Goal: Obtain resource: Download file/media

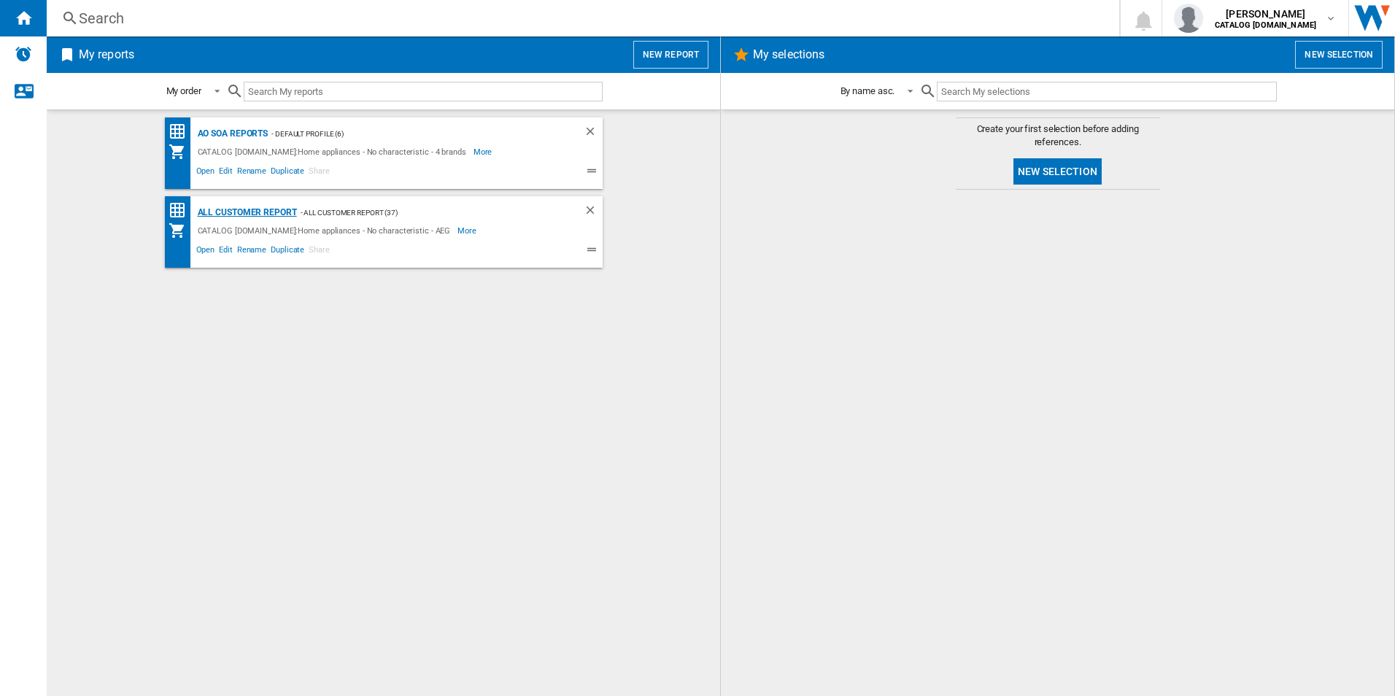
click at [295, 212] on div "All Customer Report" at bounding box center [245, 213] width 103 height 18
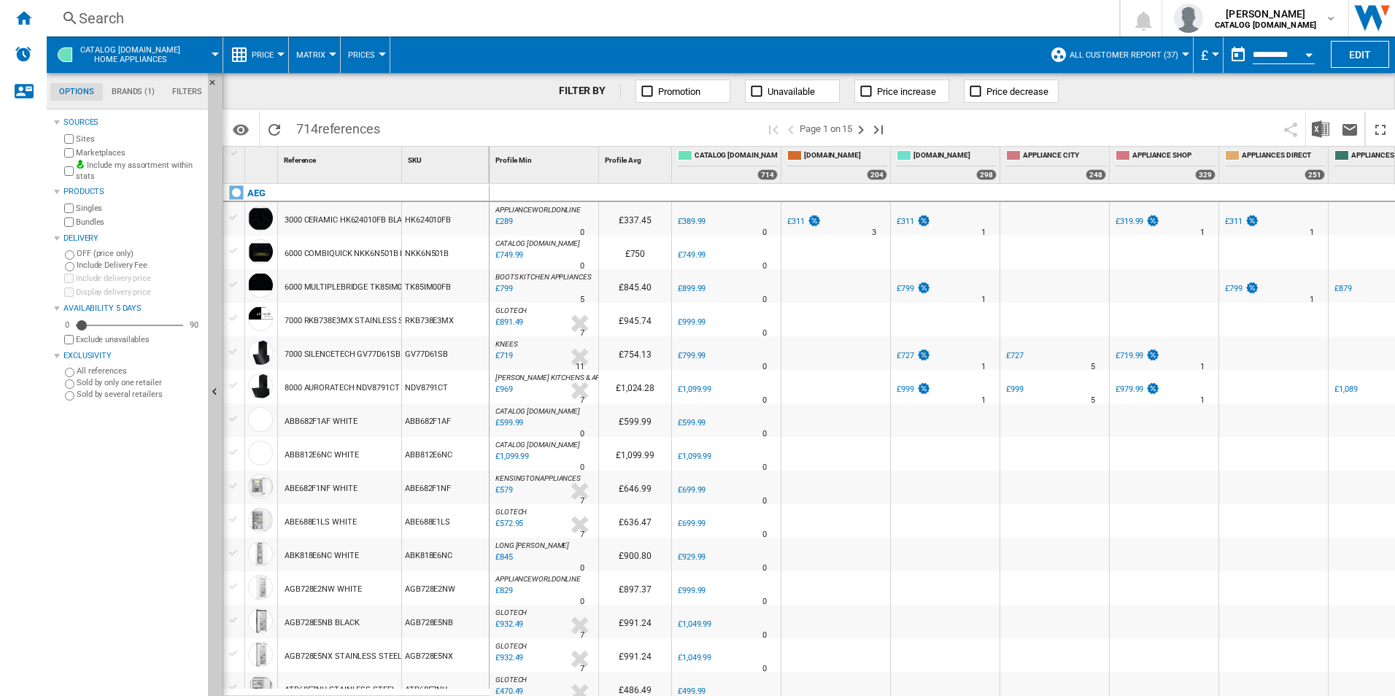
click at [1312, 46] on button "Open calendar" at bounding box center [1309, 52] width 26 height 26
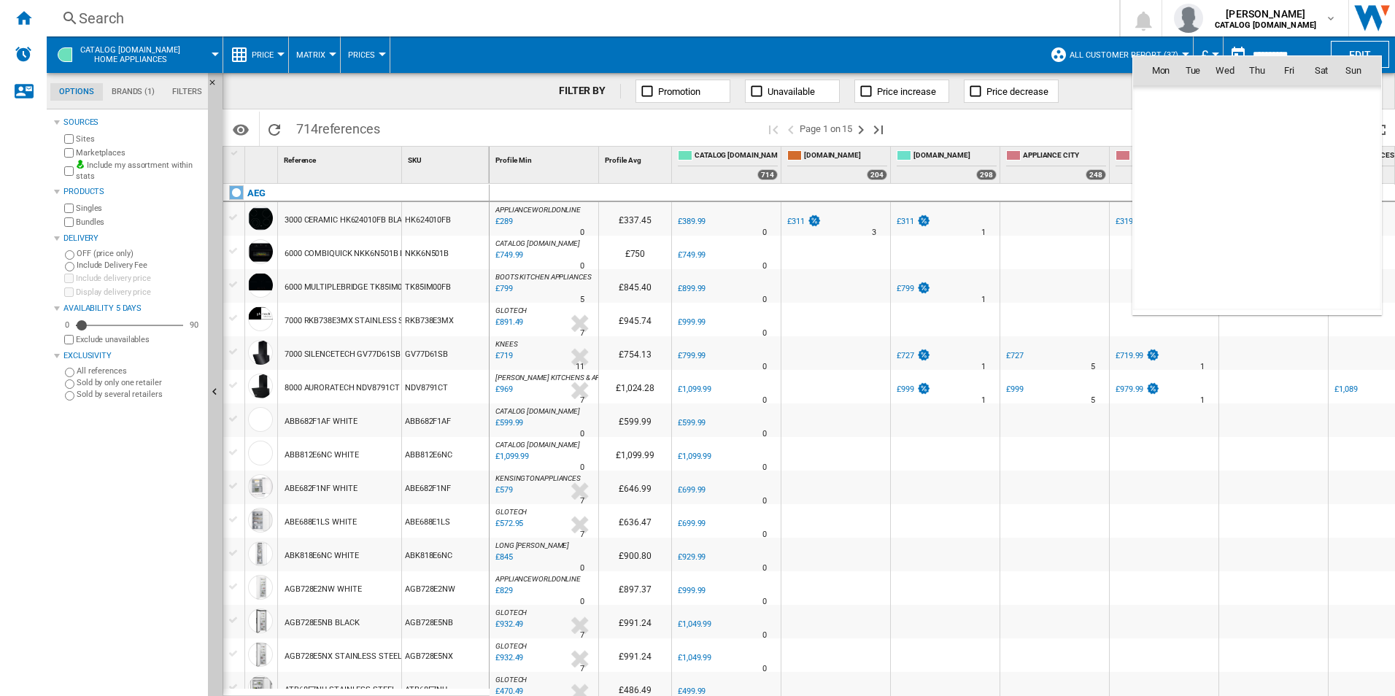
scroll to position [6959, 0]
click at [1289, 131] on span "5" at bounding box center [1288, 134] width 29 height 29
type input "**********"
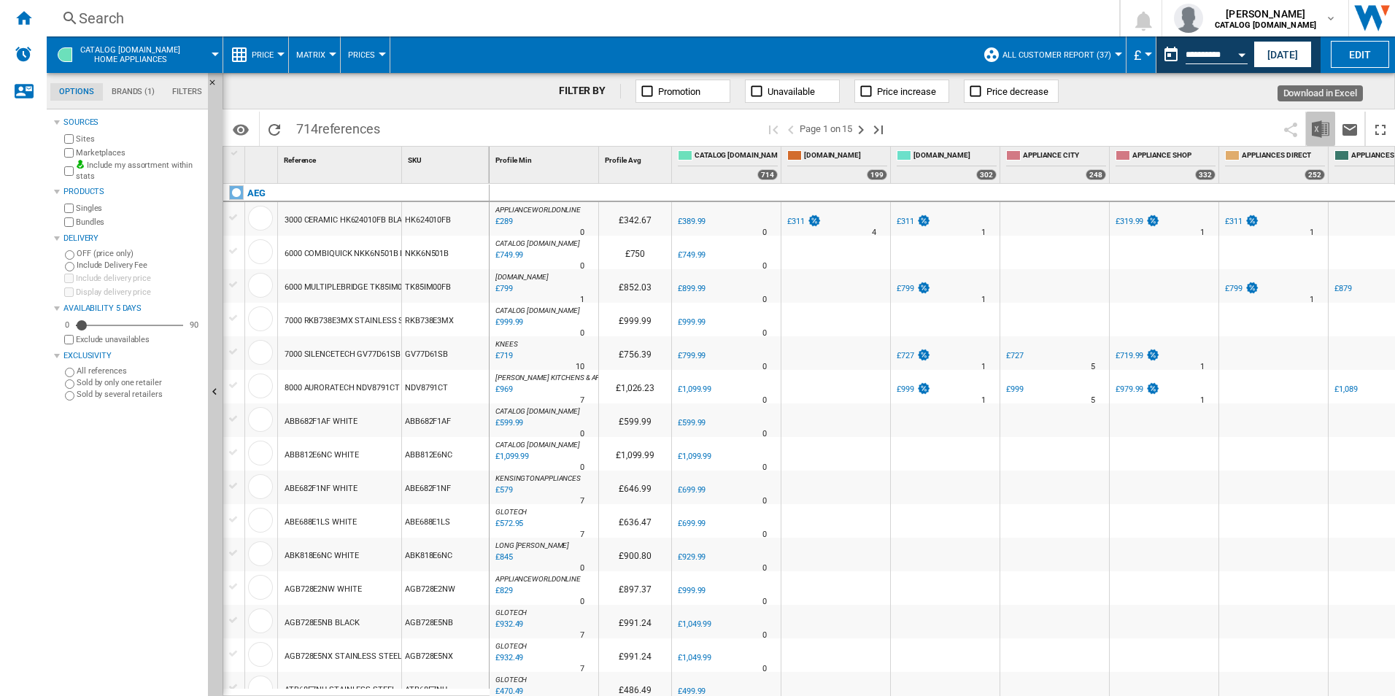
click at [1330, 136] on button "Download in Excel" at bounding box center [1320, 129] width 29 height 34
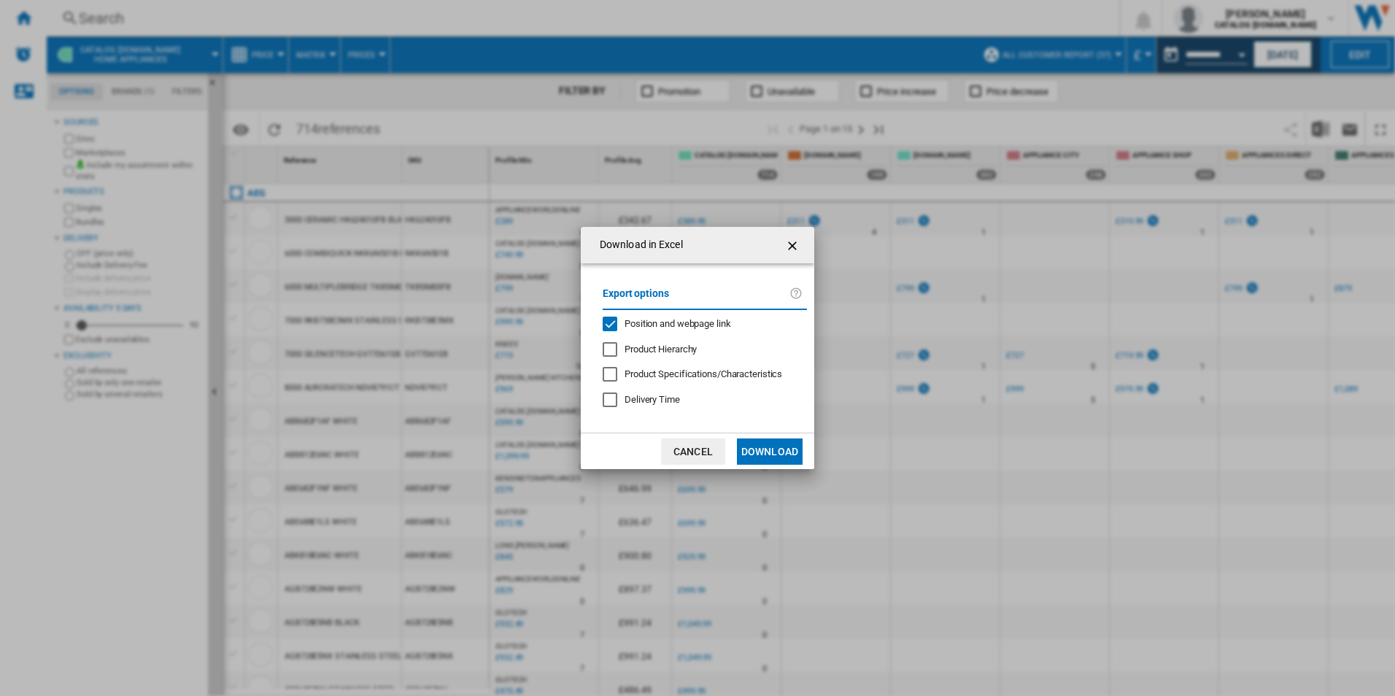
click at [671, 325] on span "Position and webpage link" at bounding box center [677, 323] width 107 height 11
click at [748, 449] on button "Download" at bounding box center [770, 451] width 66 height 26
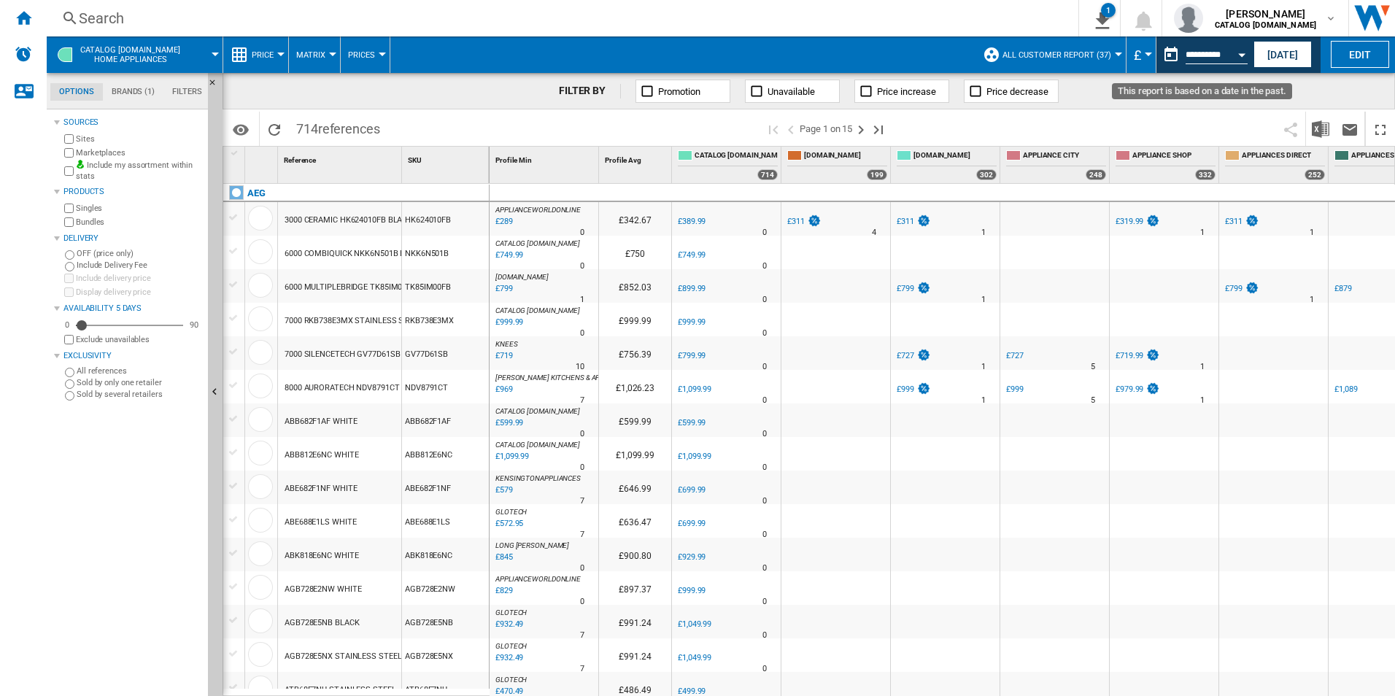
click at [1241, 46] on button "Open calendar" at bounding box center [1241, 52] width 26 height 26
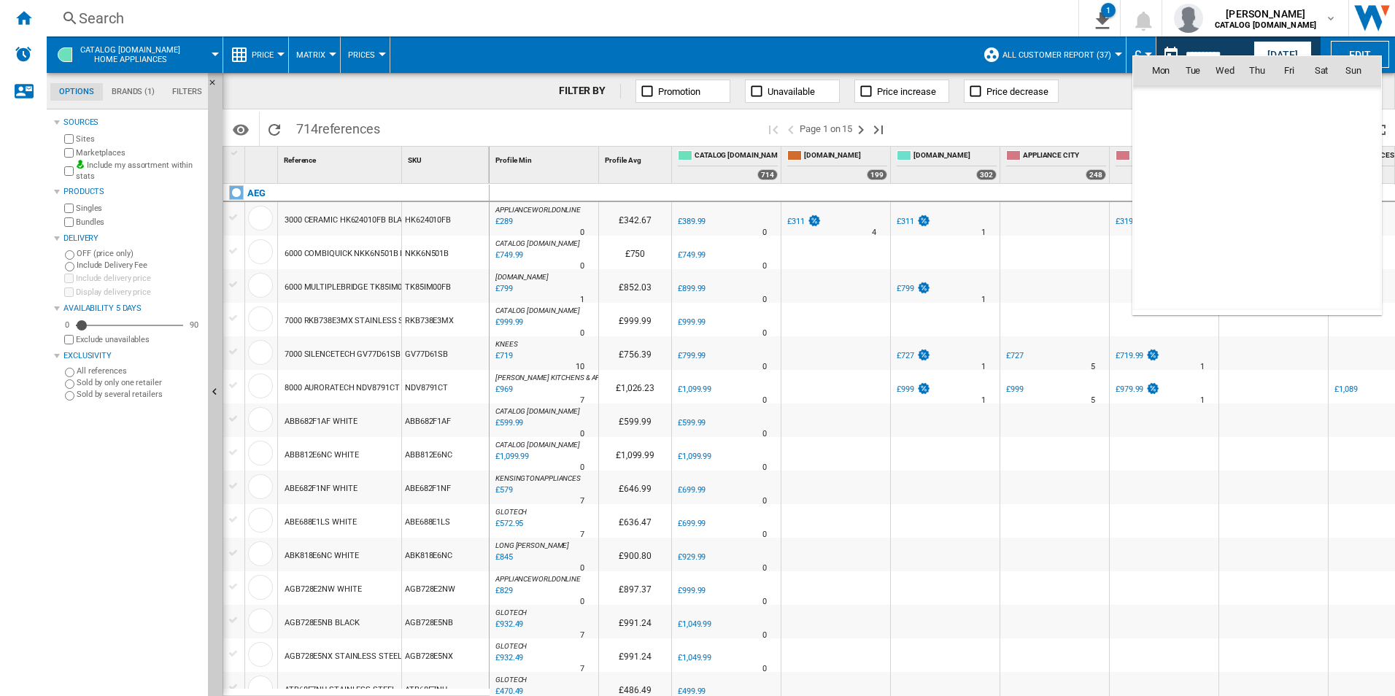
scroll to position [6959, 0]
click at [1317, 133] on span "6" at bounding box center [1321, 134] width 29 height 29
type input "**********"
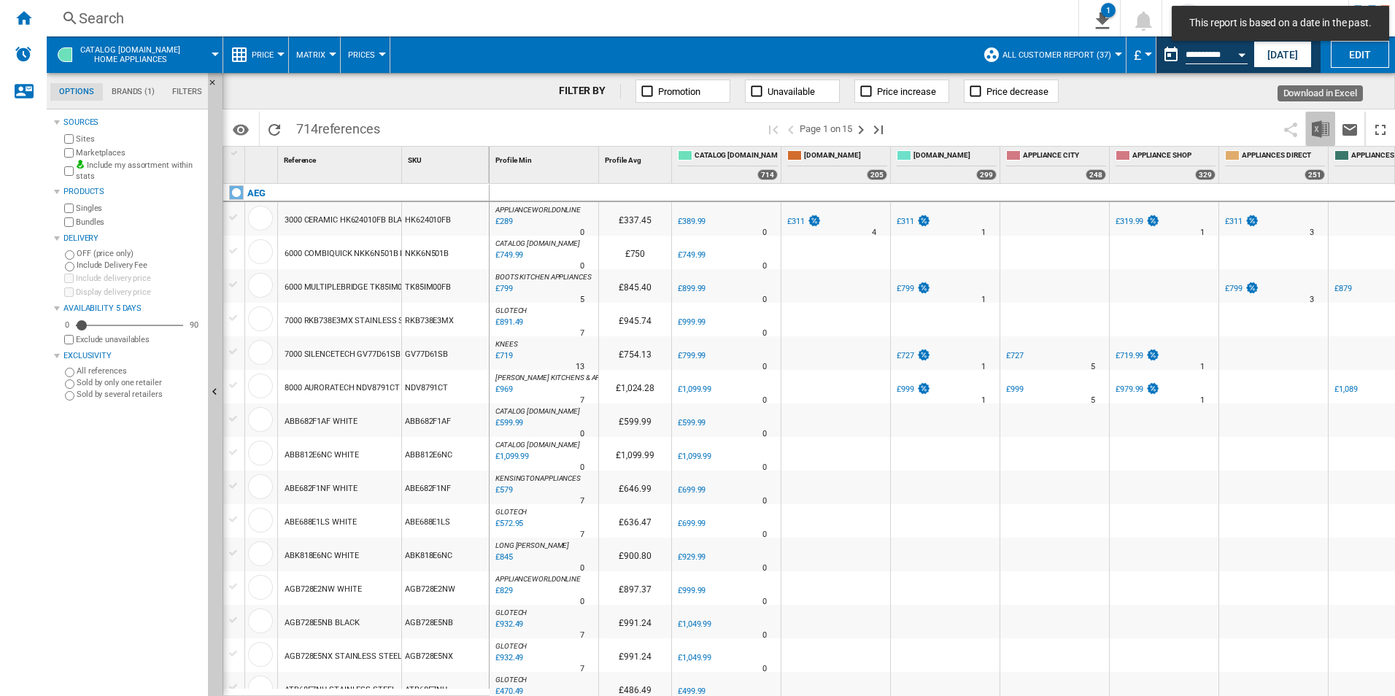
click at [1317, 131] on img "Download in Excel" at bounding box center [1321, 129] width 18 height 18
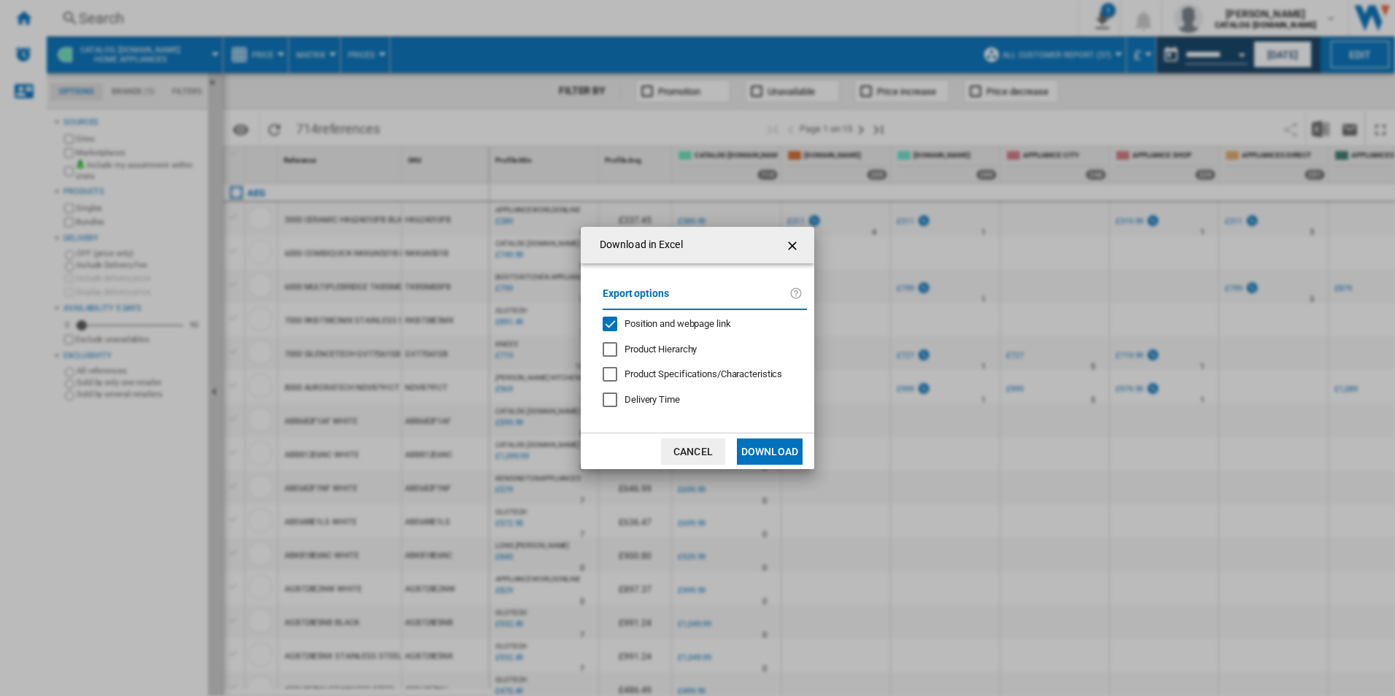
click at [727, 314] on div "Export options Position and webpage link Product Hierarchy Product Specificatio…" at bounding box center [704, 348] width 219 height 141
click at [714, 324] on span "Position and webpage link" at bounding box center [677, 323] width 107 height 11
click at [781, 447] on button "Download" at bounding box center [770, 451] width 66 height 26
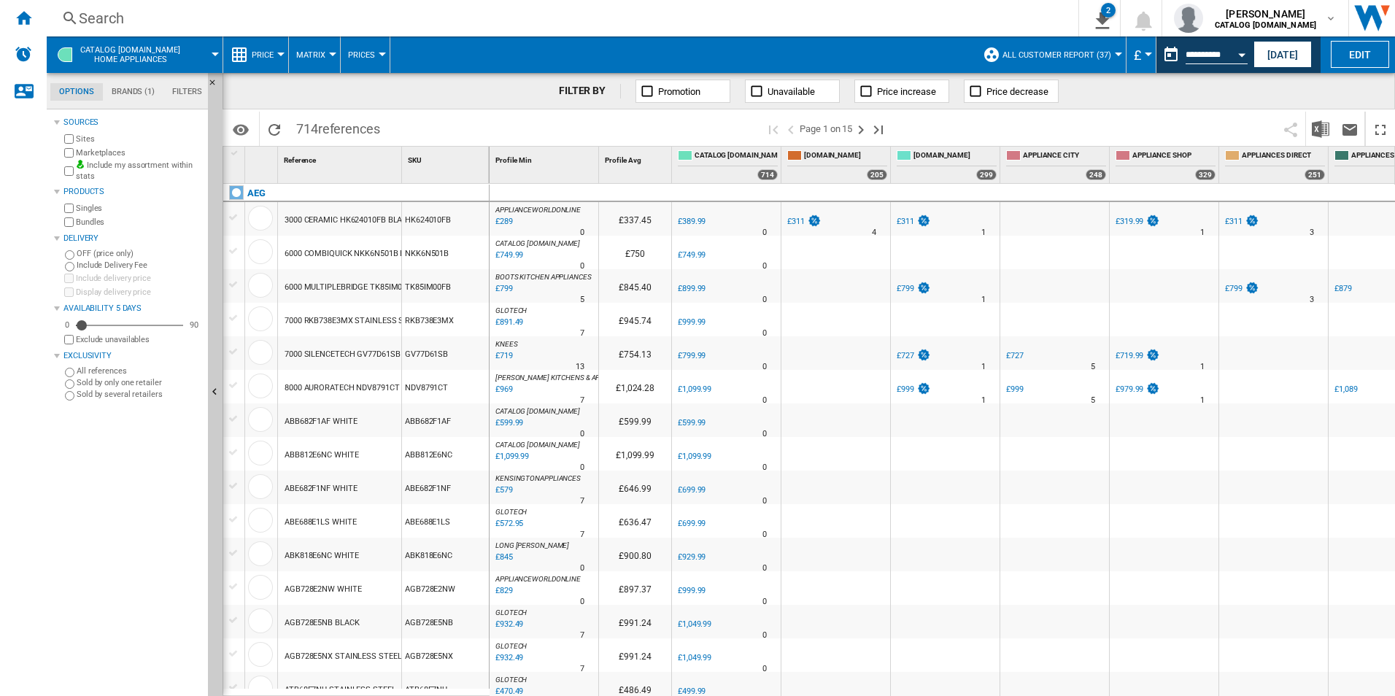
click at [908, 40] on span at bounding box center [682, 54] width 585 height 36
click at [1238, 53] on div "Open calendar" at bounding box center [1241, 55] width 7 height 4
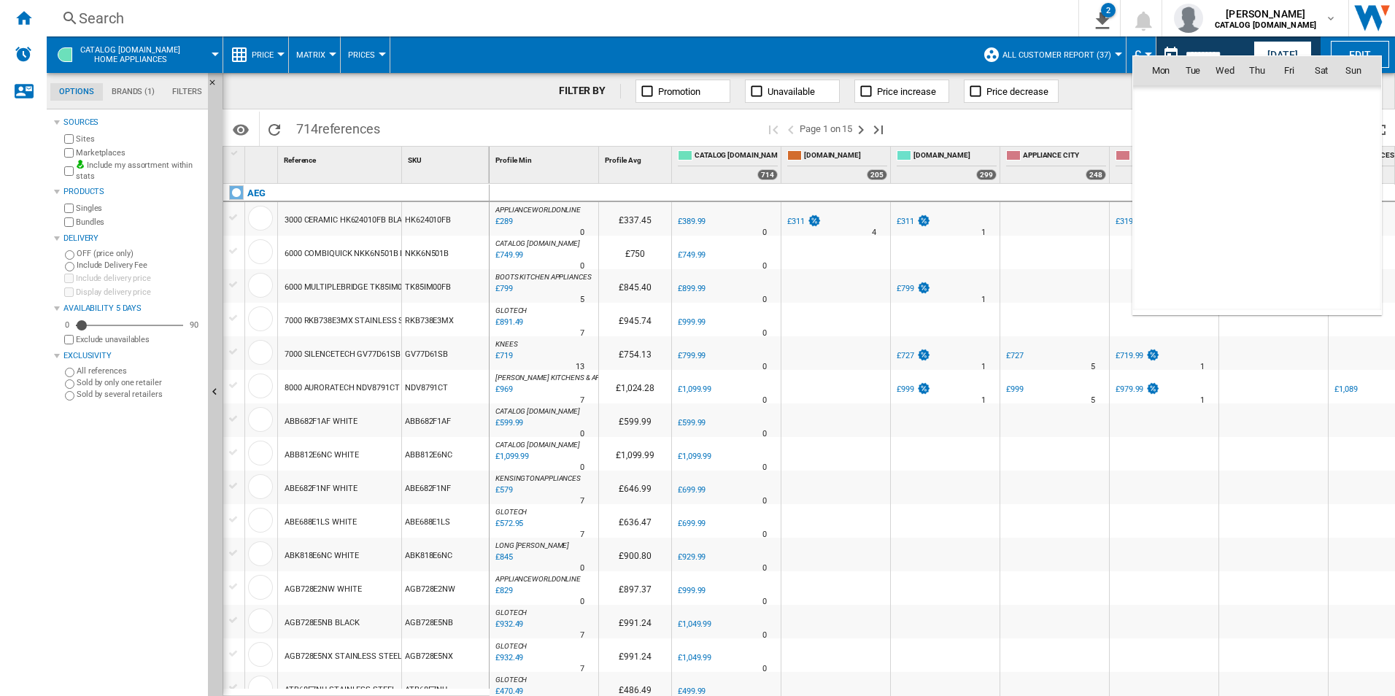
scroll to position [6959, 0]
click at [1352, 144] on span "7" at bounding box center [1353, 134] width 29 height 29
type input "**********"
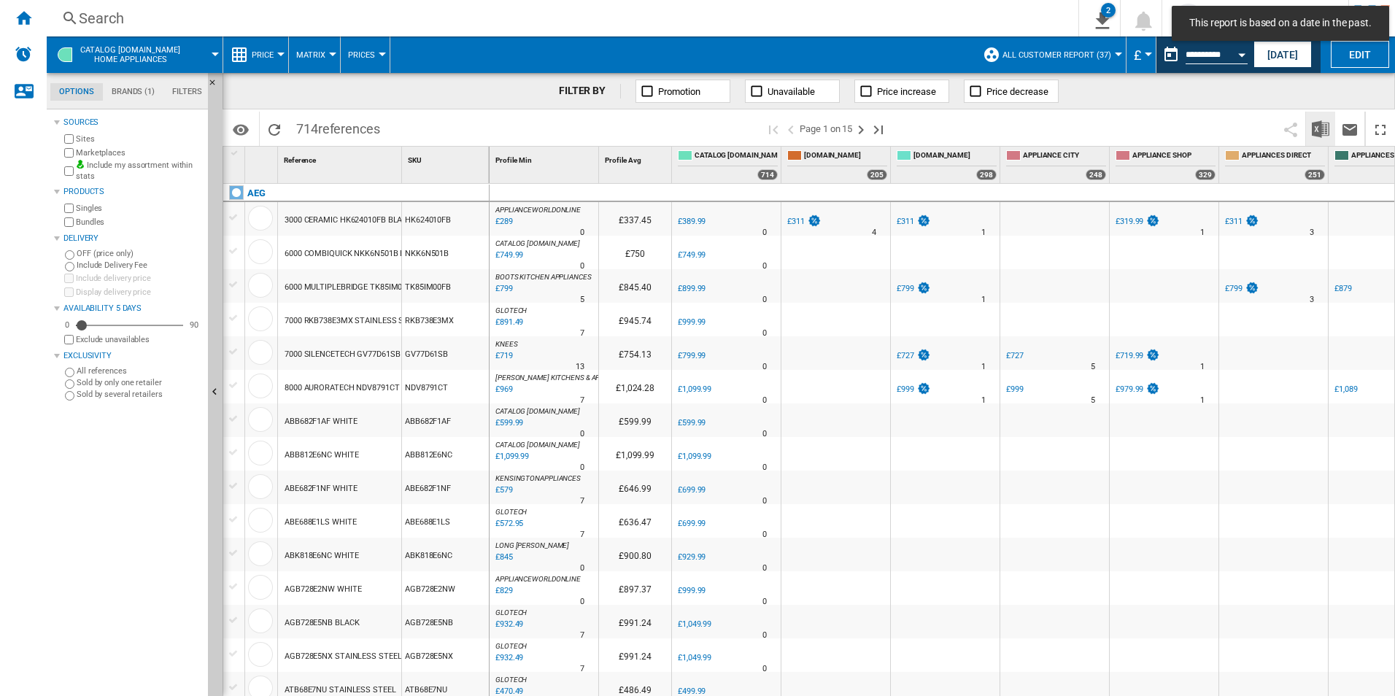
click at [1320, 129] on img "Download in Excel" at bounding box center [1321, 129] width 18 height 18
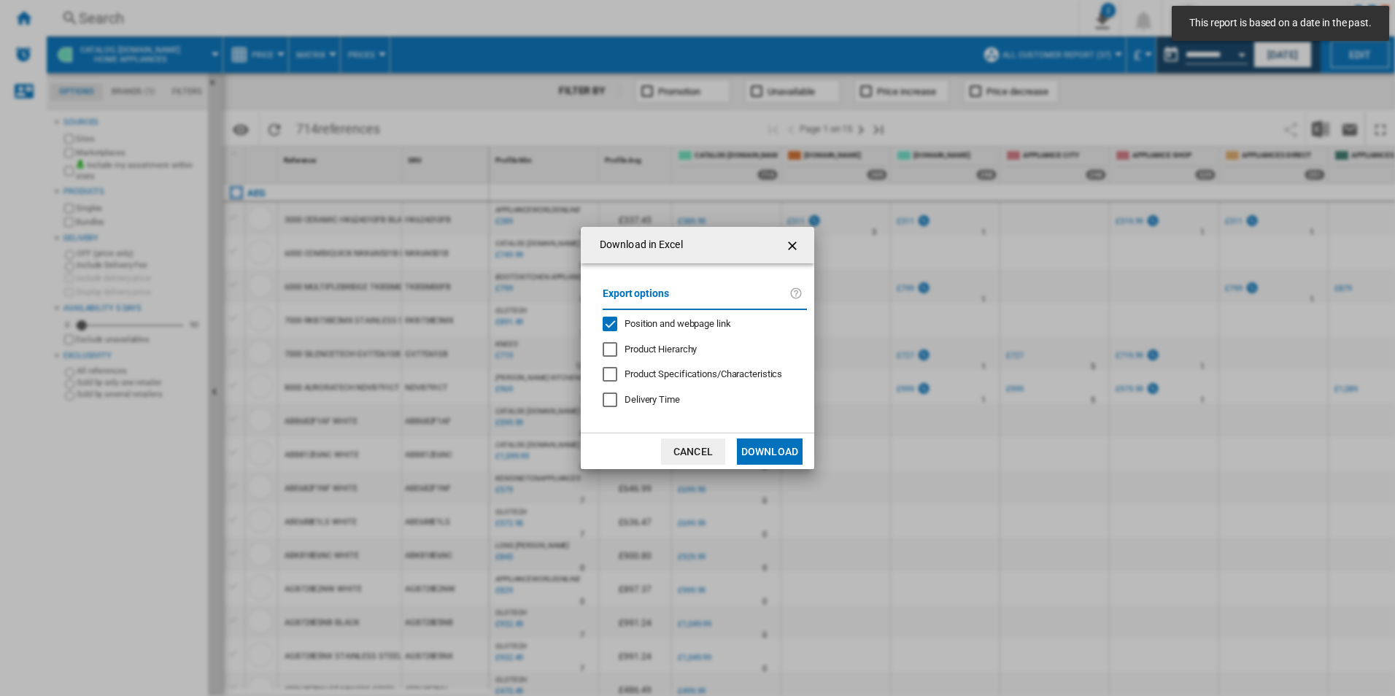
click at [688, 322] on span "Position and webpage link" at bounding box center [677, 323] width 107 height 11
click at [754, 440] on button "Download" at bounding box center [770, 451] width 66 height 26
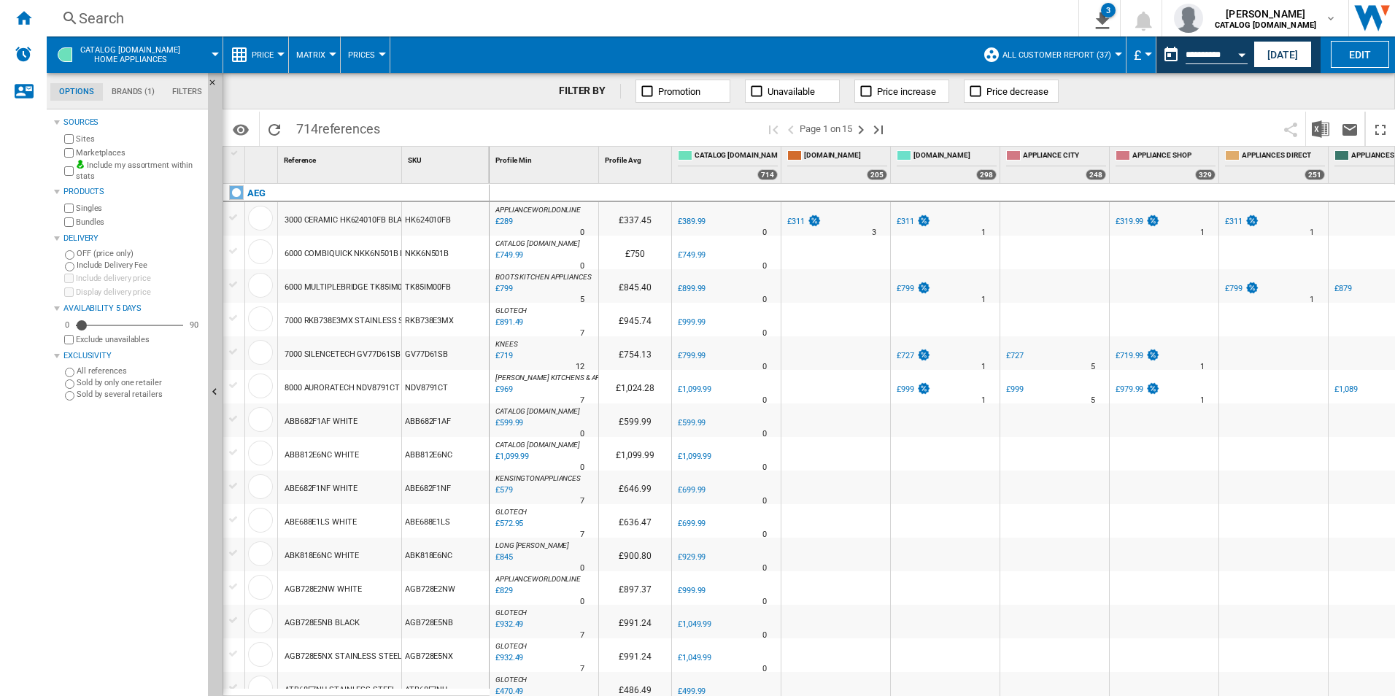
click at [881, 54] on span at bounding box center [682, 54] width 585 height 36
click at [17, 23] on ng-md-icon "Home" at bounding box center [24, 18] width 18 height 18
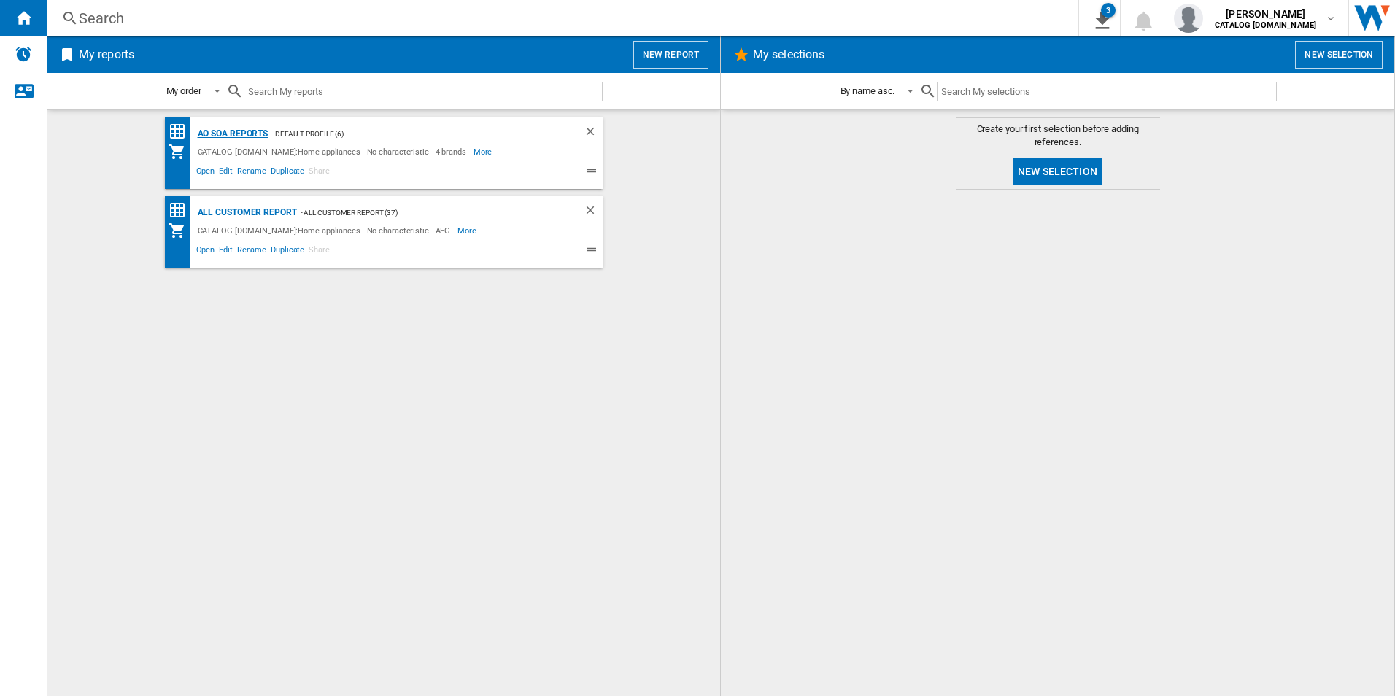
click at [239, 133] on div "AO SOA Reports" at bounding box center [231, 134] width 74 height 18
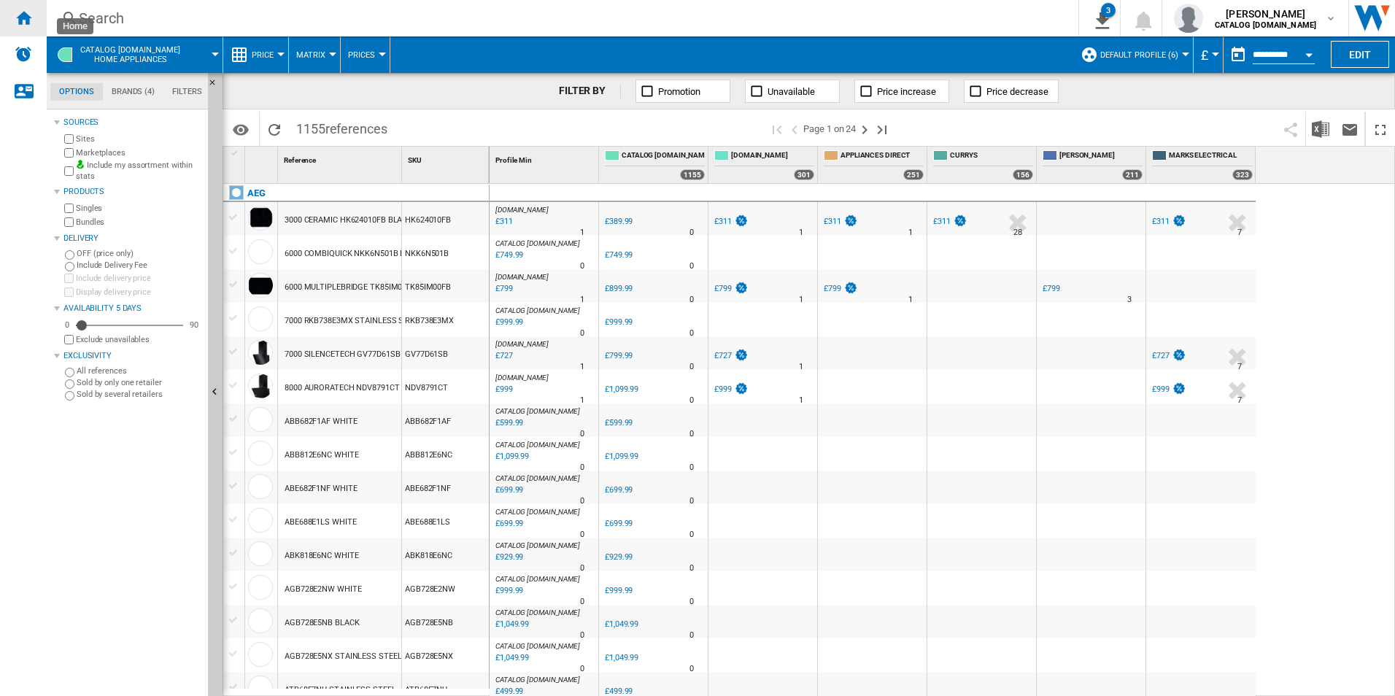
click at [31, 11] on ng-md-icon "Home" at bounding box center [24, 18] width 18 height 18
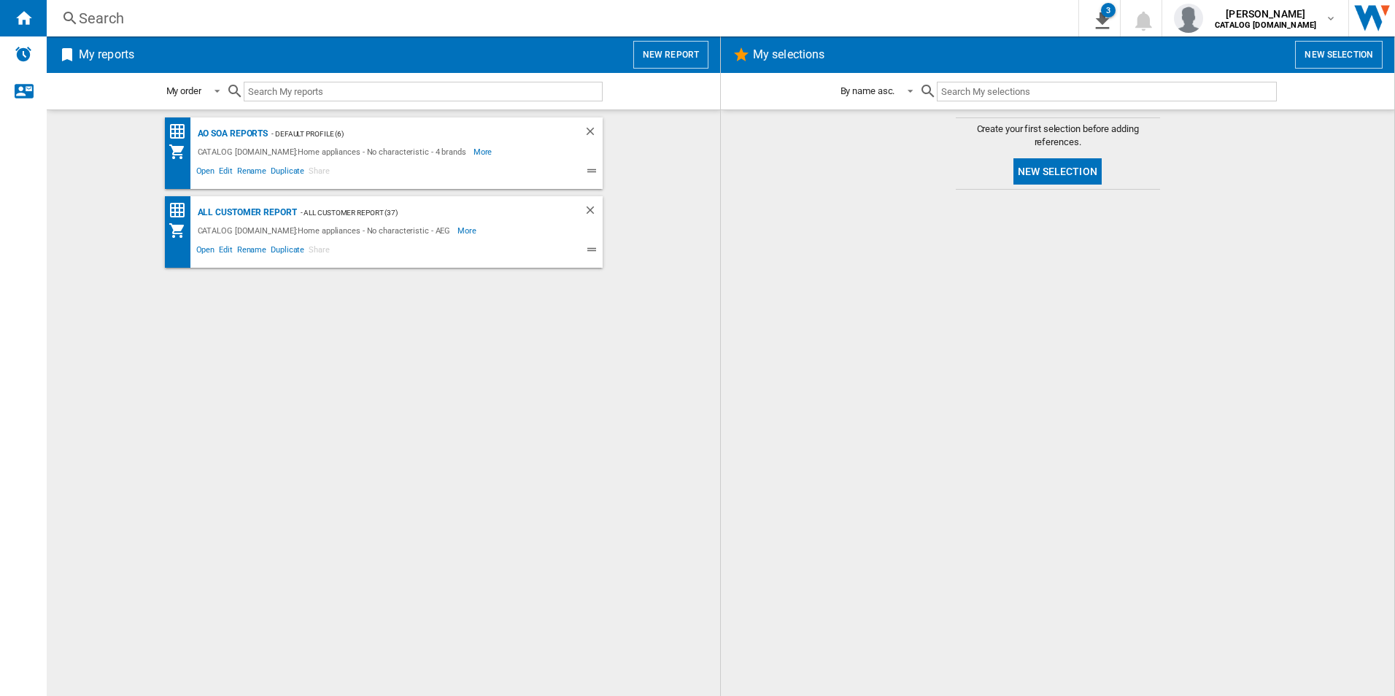
click at [502, 411] on div "AO SOA Reports - Default profile (6) CATALOG [DOMAIN_NAME]:Home appliances - No…" at bounding box center [383, 402] width 644 height 571
